Goal: Information Seeking & Learning: Learn about a topic

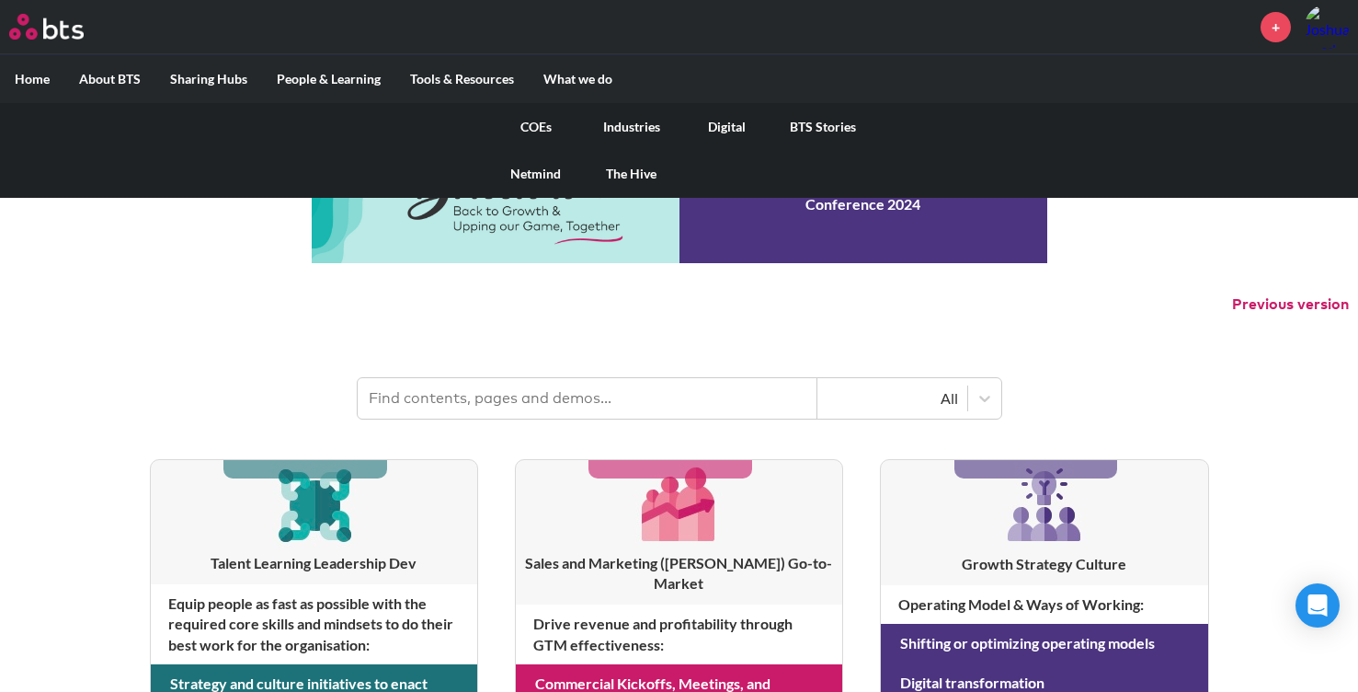
click at [522, 132] on link "COEs" at bounding box center [536, 127] width 96 height 48
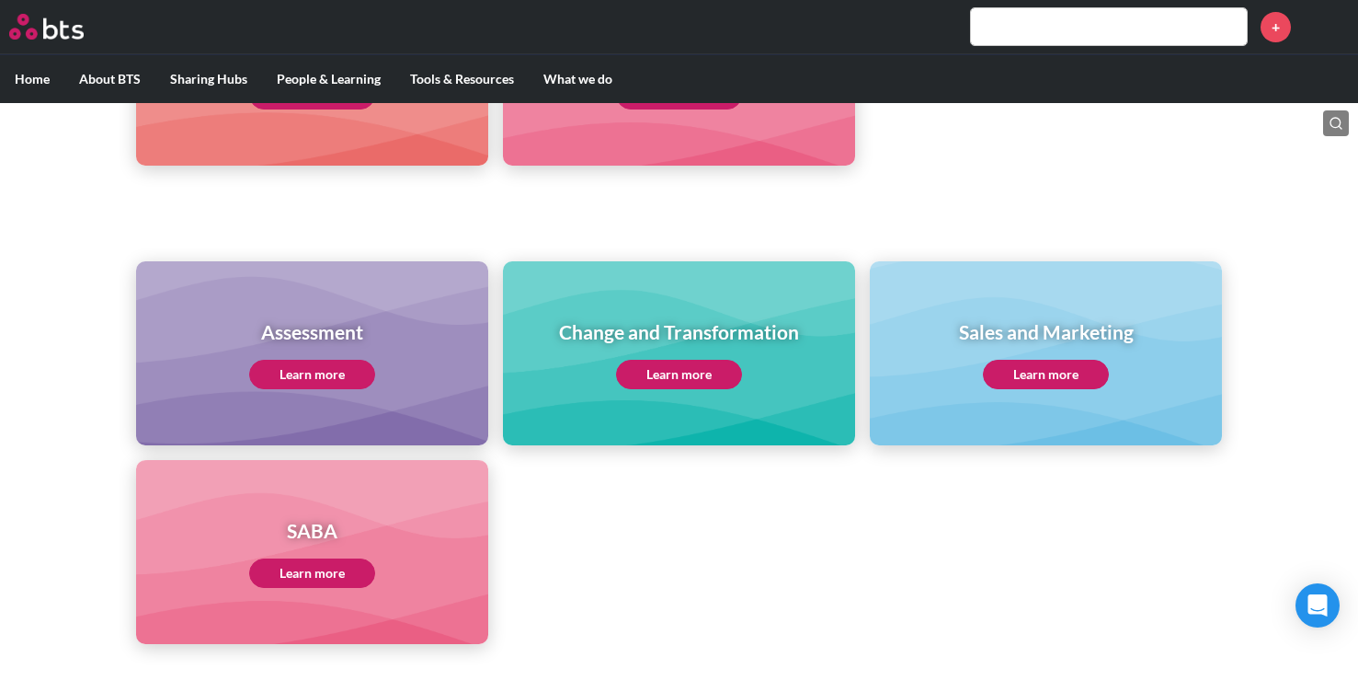
scroll to position [662, 0]
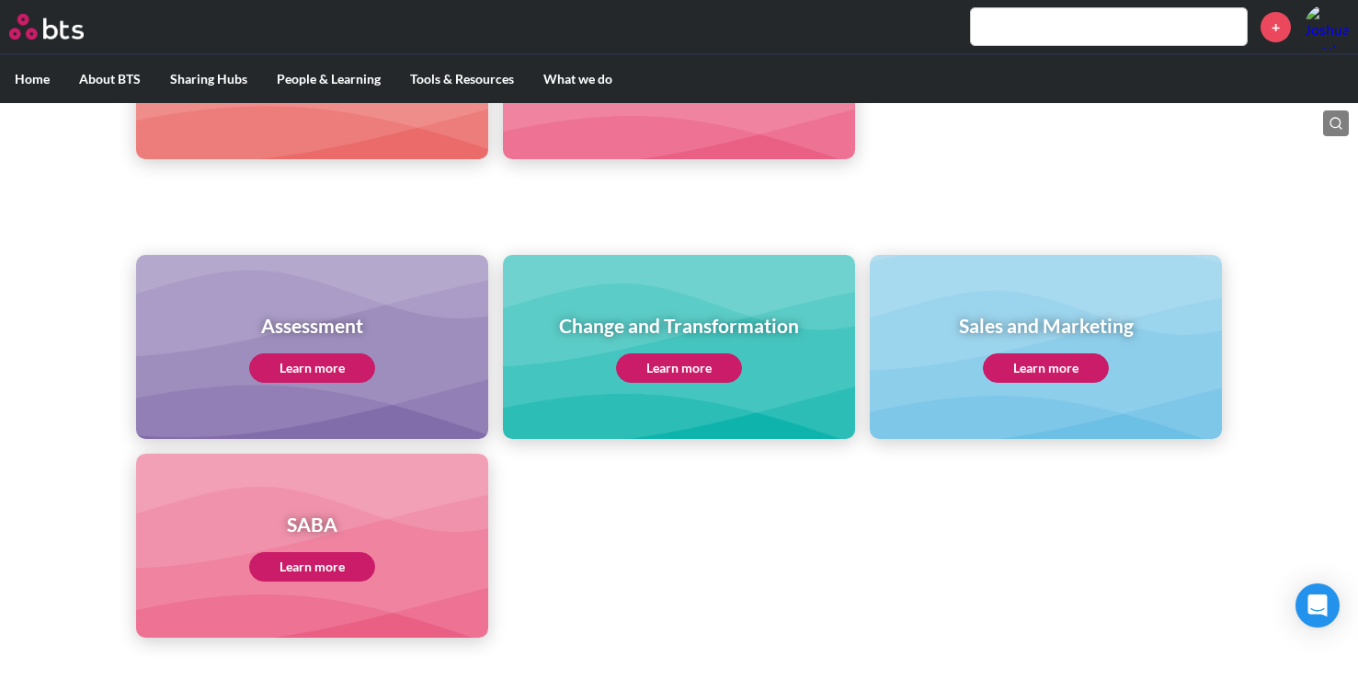
click at [329, 499] on div "SABA Learn more" at bounding box center [312, 545] width 352 height 184
click at [329, 566] on link "Learn more" at bounding box center [312, 566] width 126 height 29
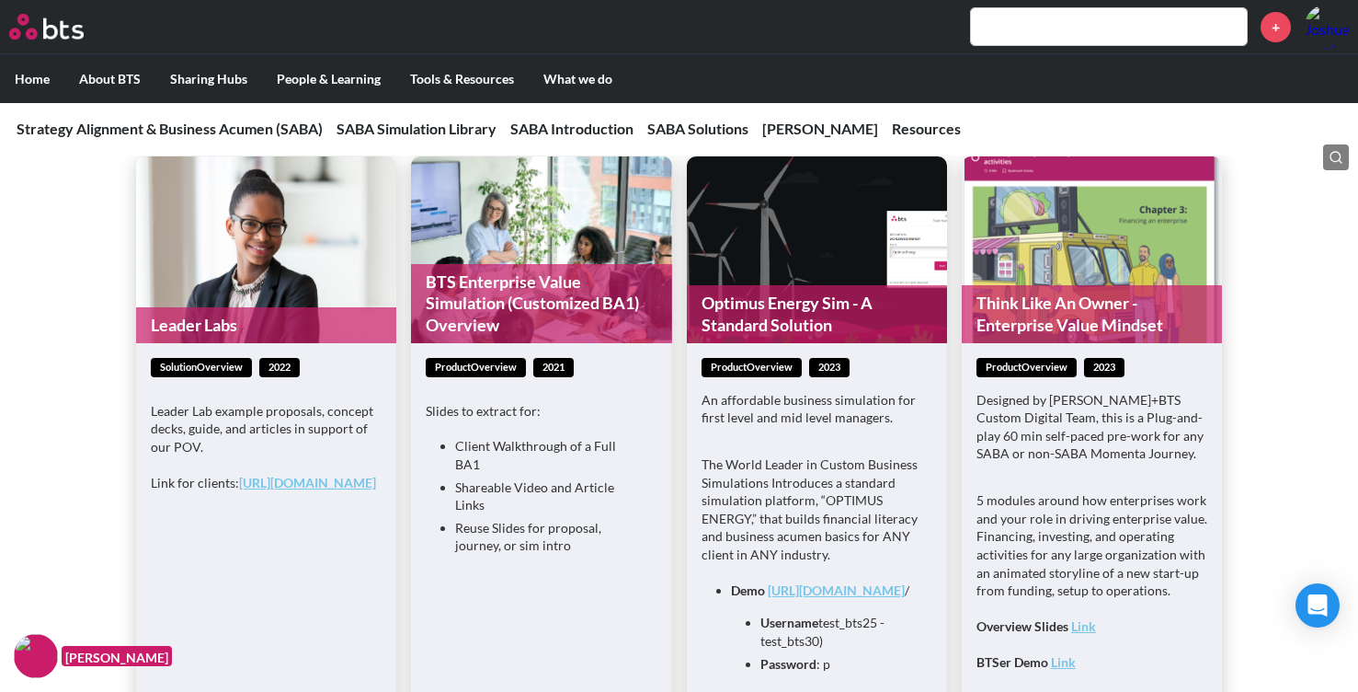
scroll to position [2417, 0]
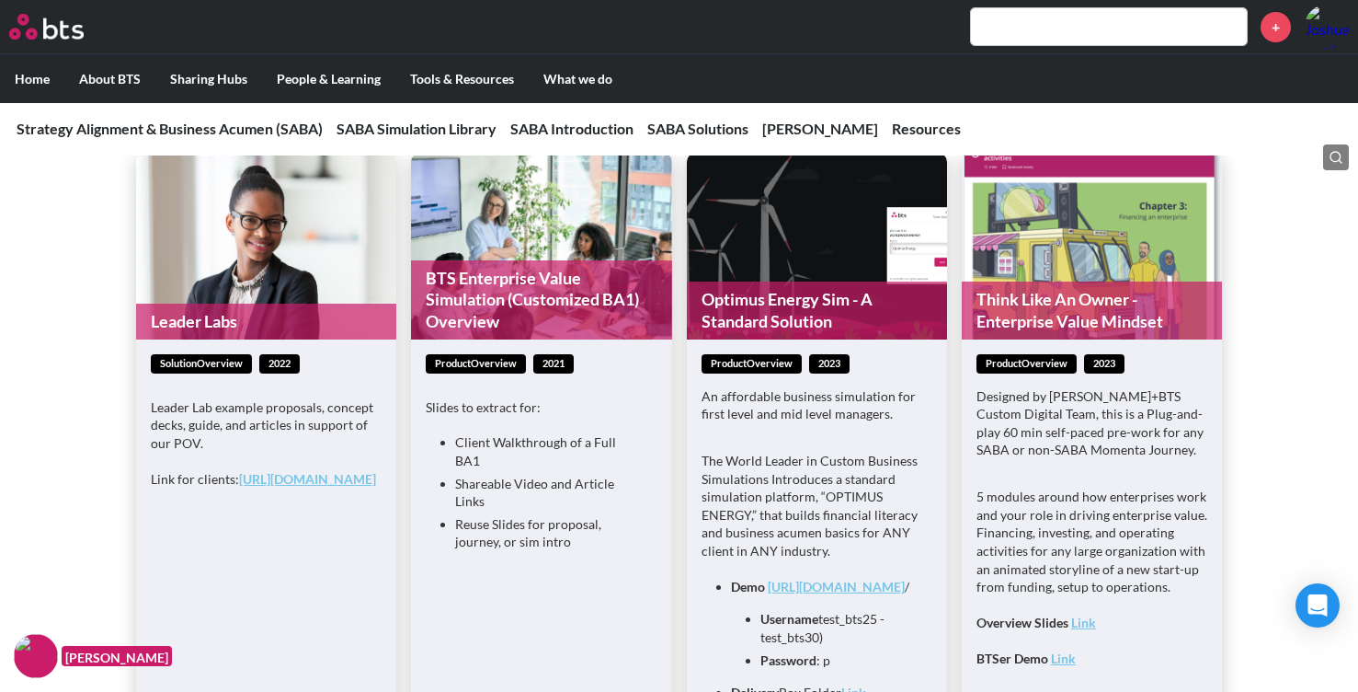
click at [1067, 650] on strong "Link" at bounding box center [1063, 658] width 25 height 16
click at [1081, 614] on strong "Link" at bounding box center [1083, 622] width 25 height 16
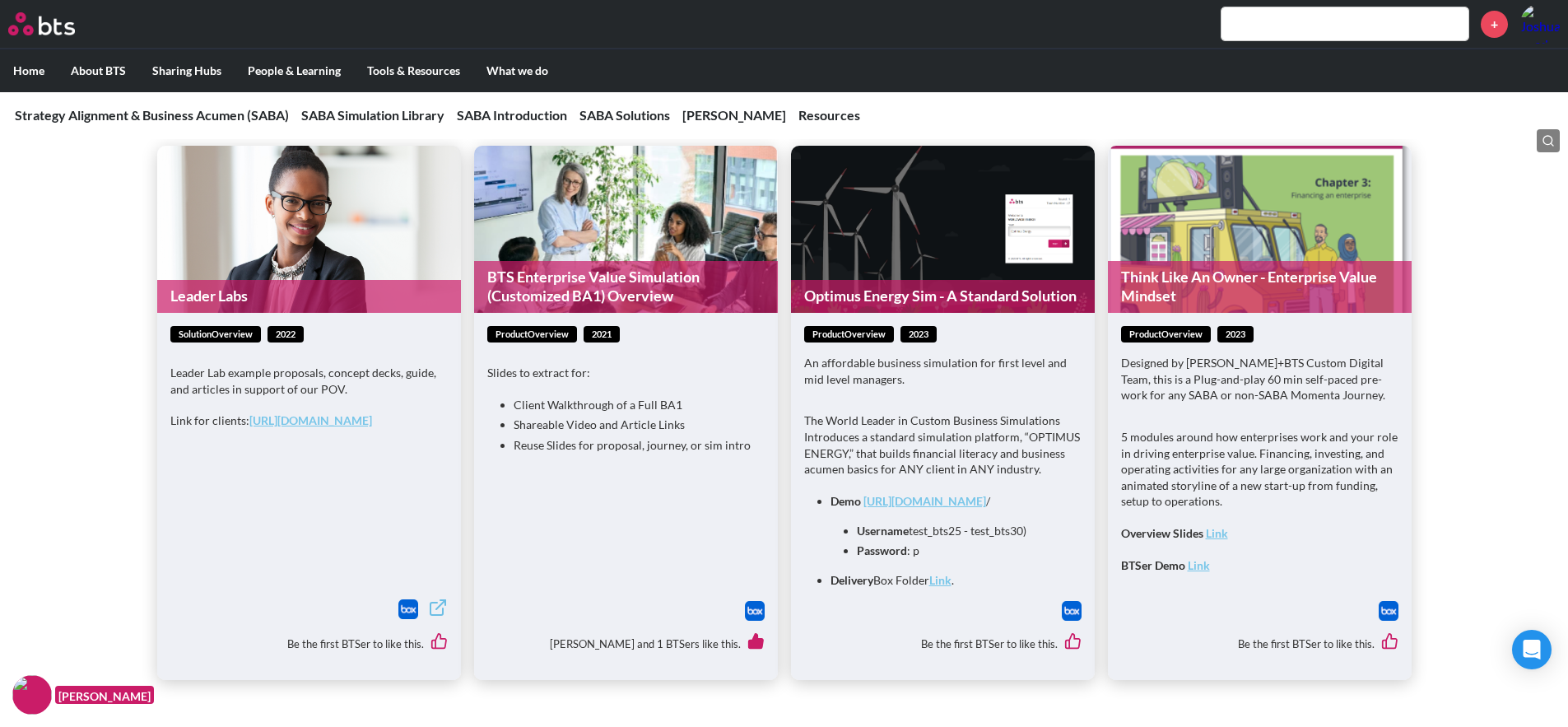
scroll to position [2031, 0]
